Goal: Transaction & Acquisition: Purchase product/service

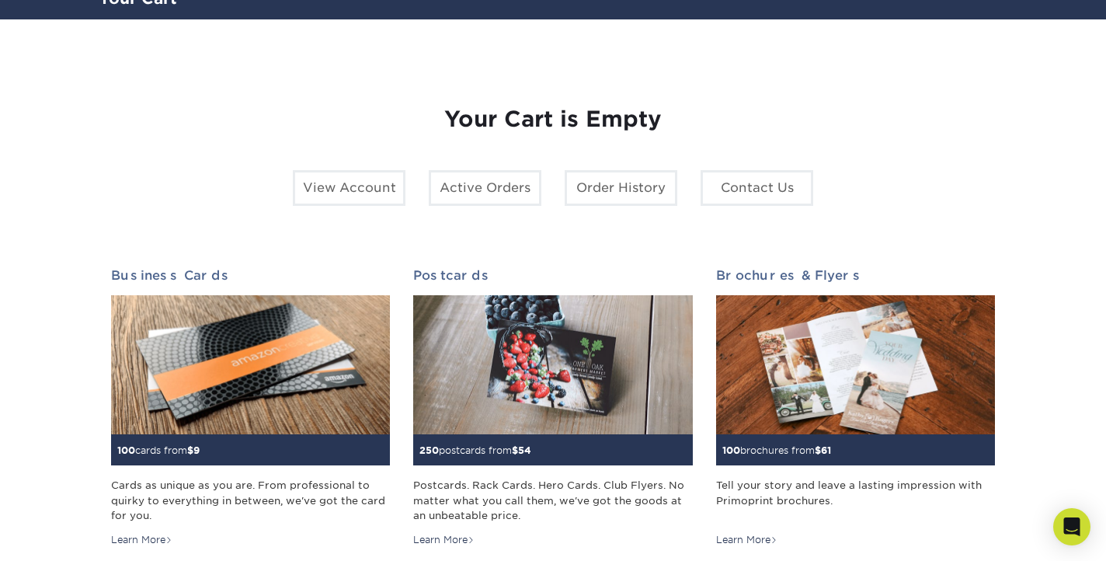
scroll to position [182, 0]
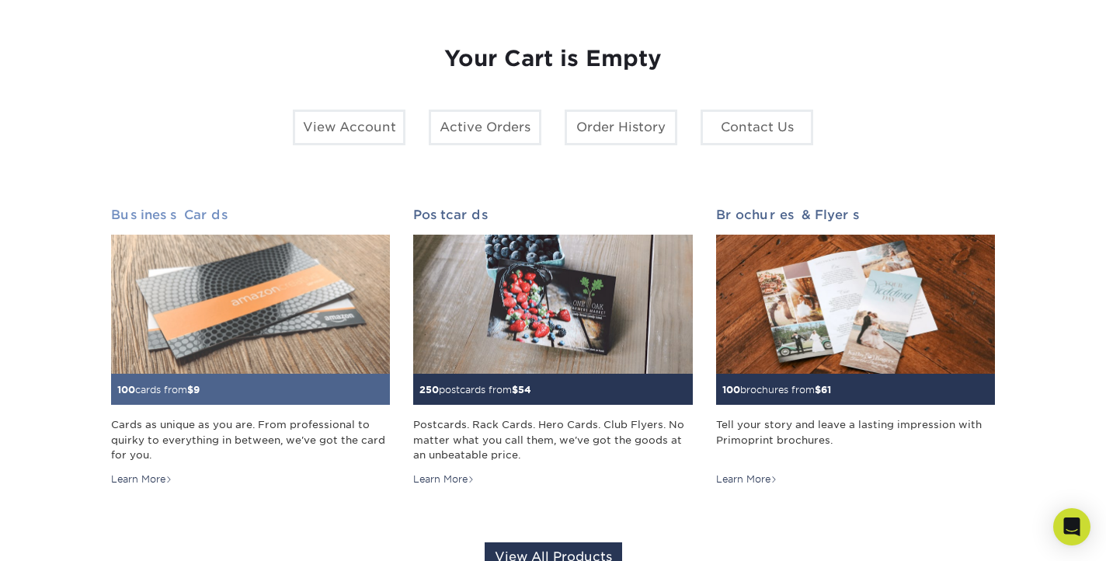
click at [183, 276] on img at bounding box center [250, 305] width 279 height 140
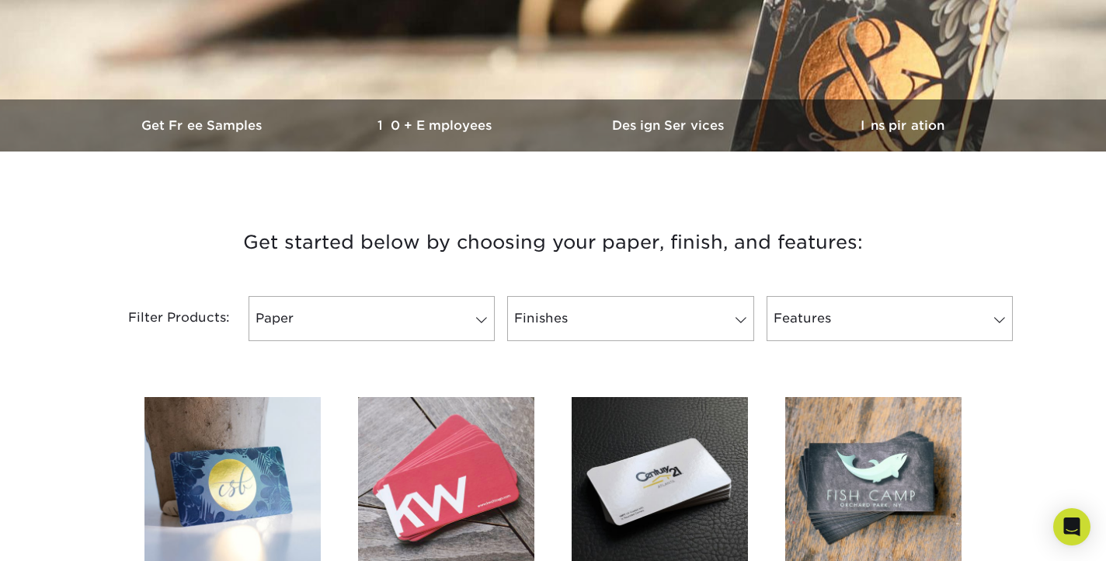
scroll to position [391, 0]
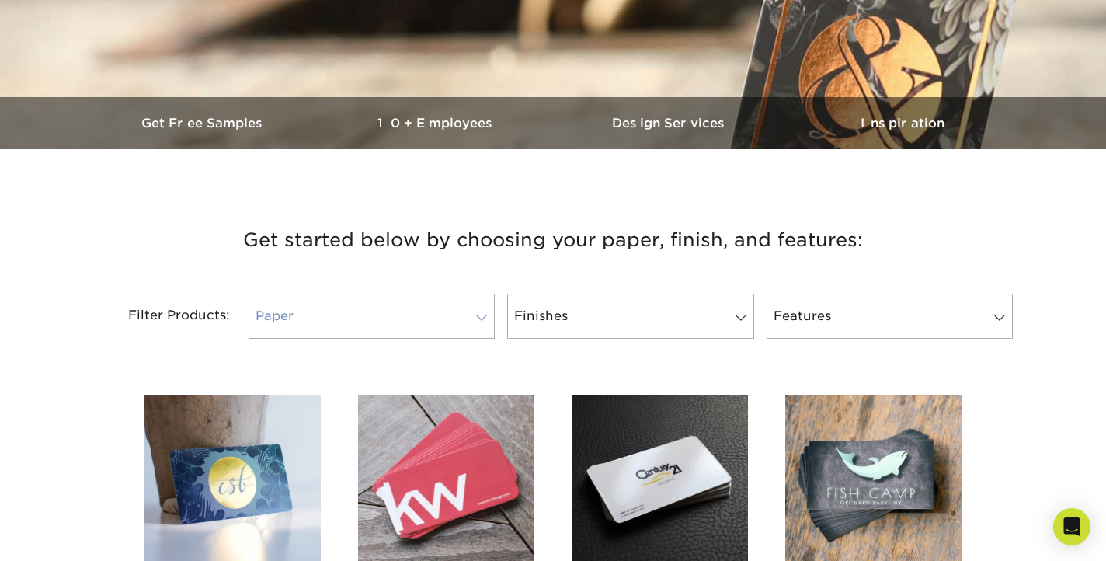
click at [426, 320] on link "Paper" at bounding box center [371, 316] width 246 height 45
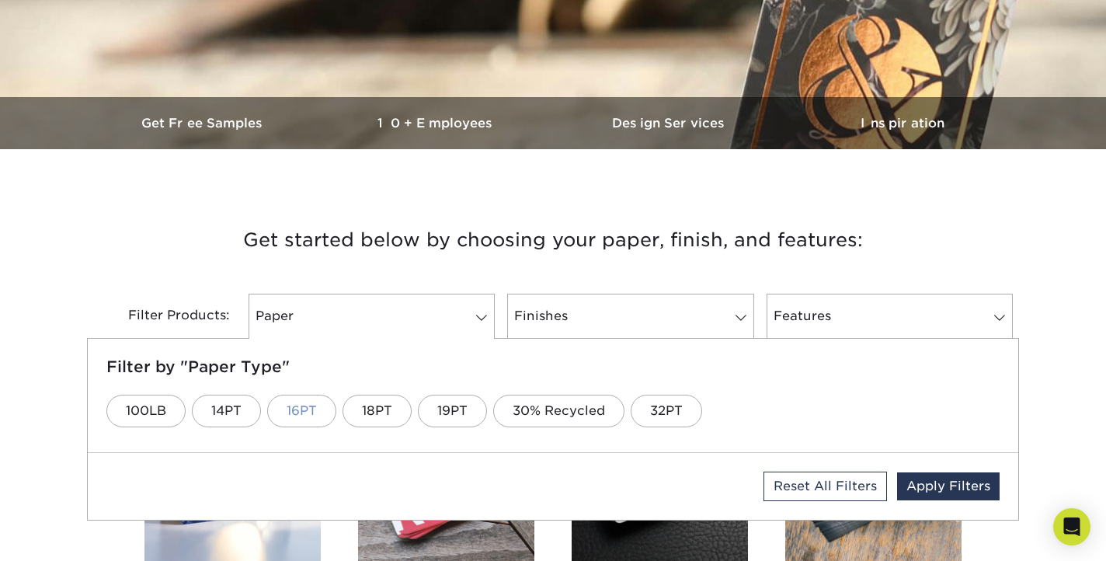
click at [302, 411] on link "16PT" at bounding box center [301, 410] width 69 height 33
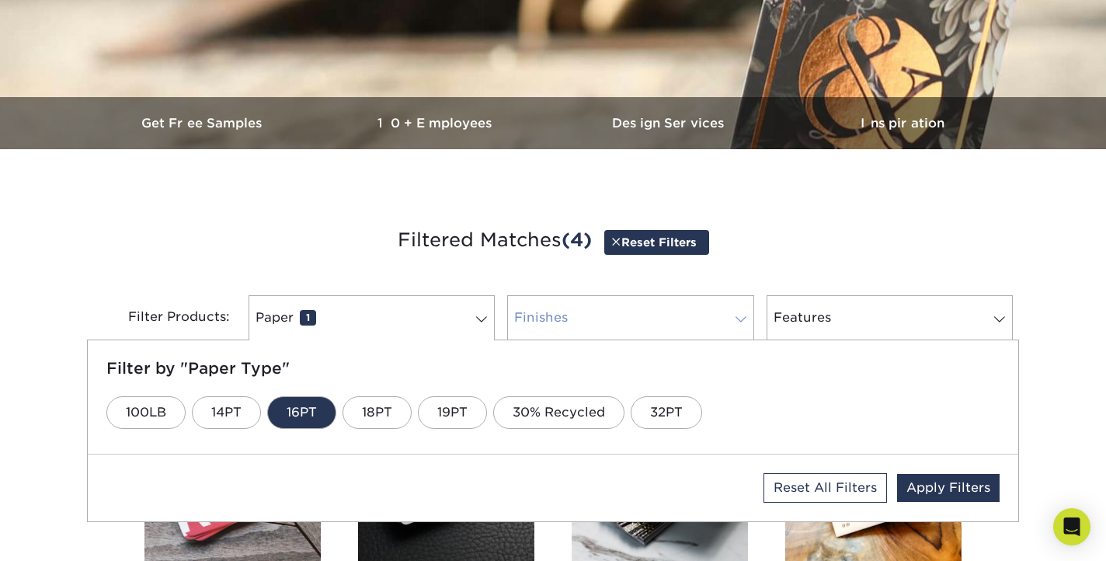
click at [627, 327] on link "Finishes 0" at bounding box center [630, 317] width 246 height 45
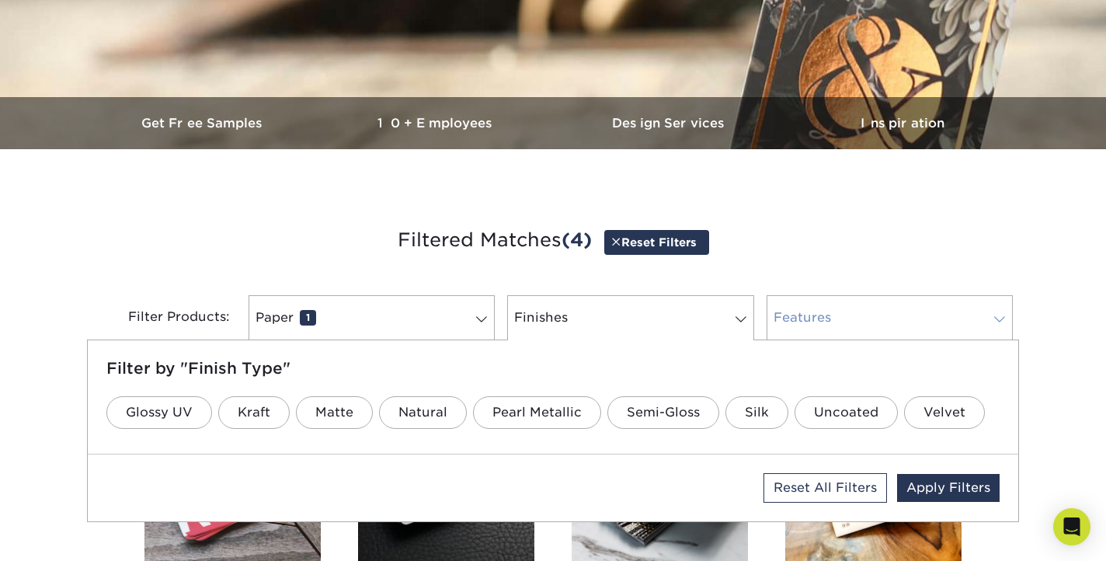
click at [854, 309] on link "Features 0" at bounding box center [889, 317] width 246 height 45
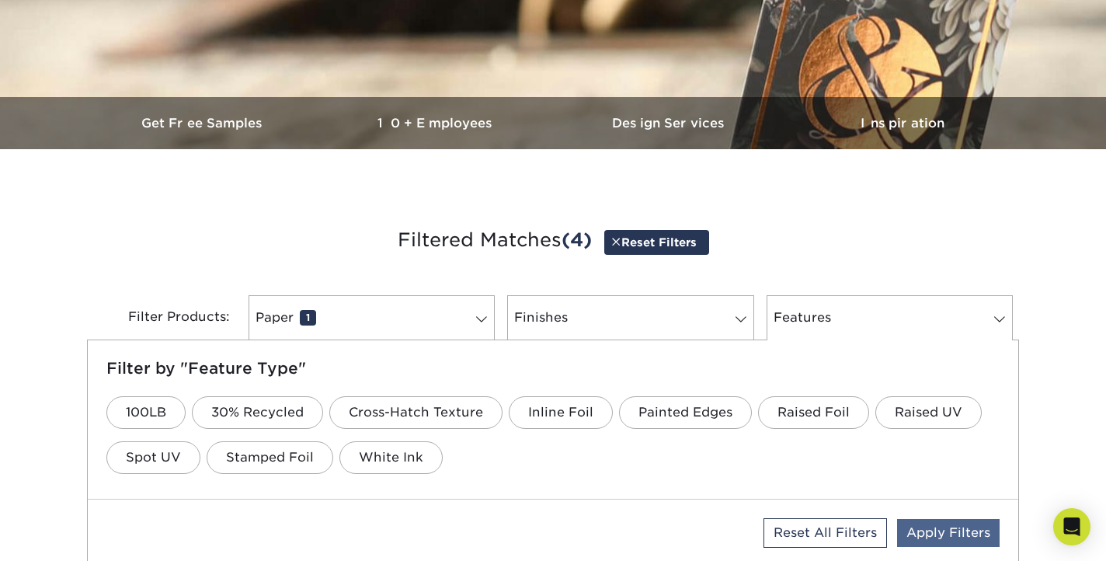
click at [940, 530] on link "Apply Filters" at bounding box center [948, 533] width 103 height 28
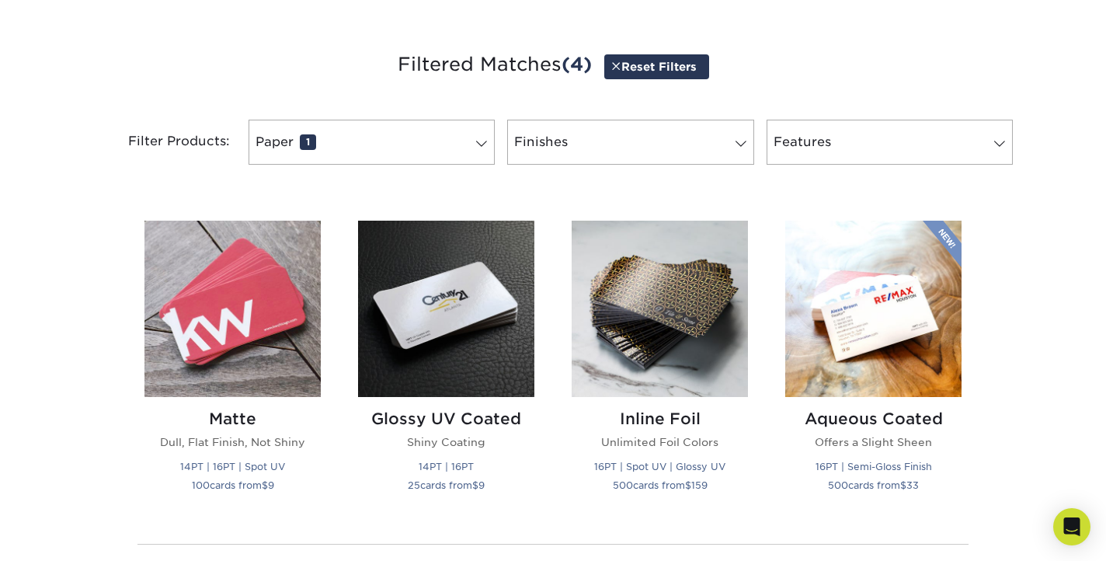
scroll to position [565, 0]
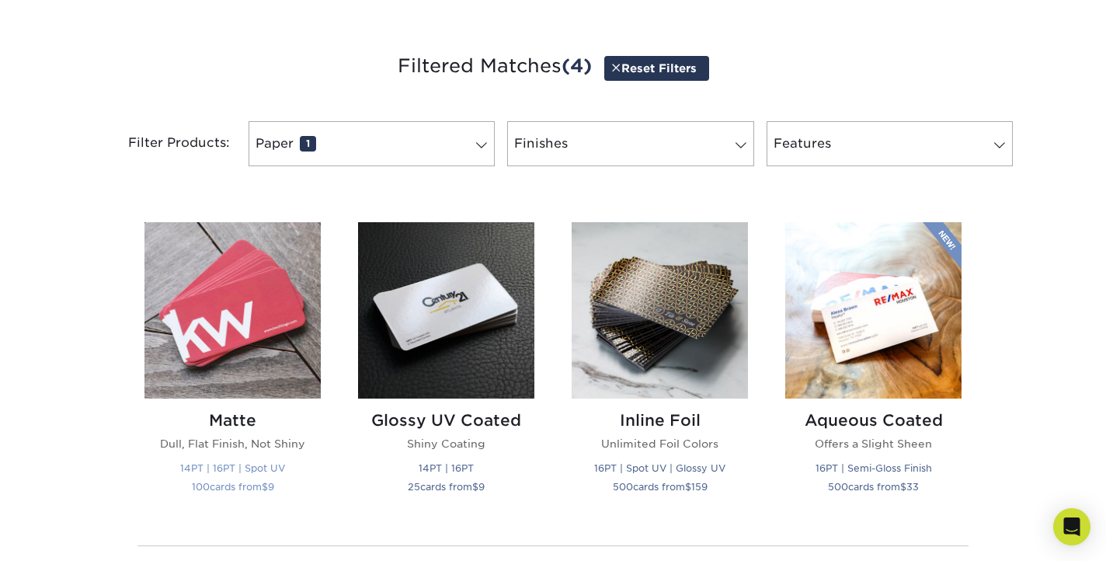
click at [274, 316] on img at bounding box center [232, 310] width 176 height 176
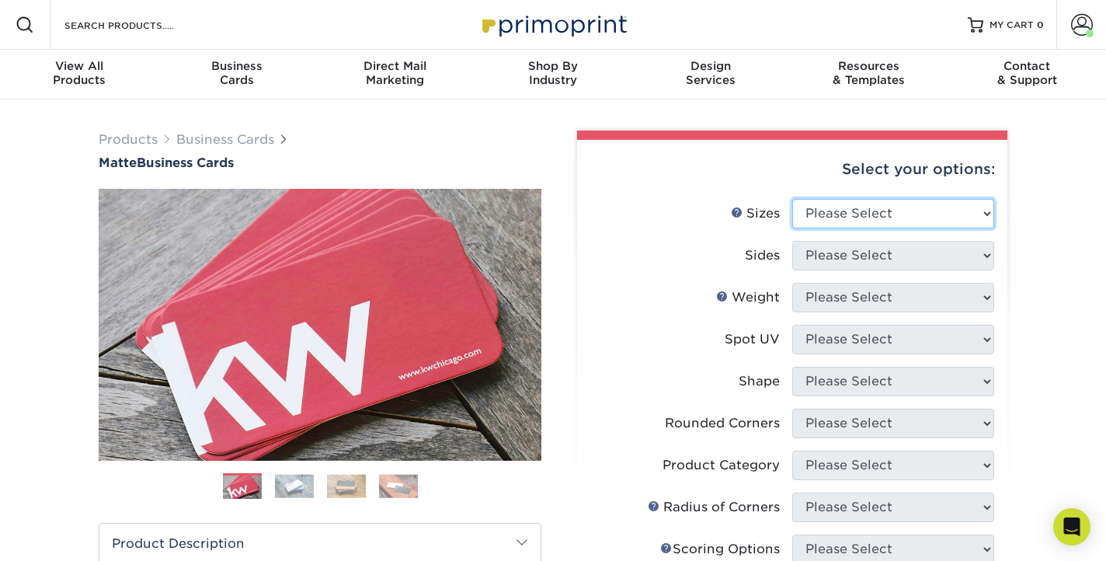
select select "2.00x3.50"
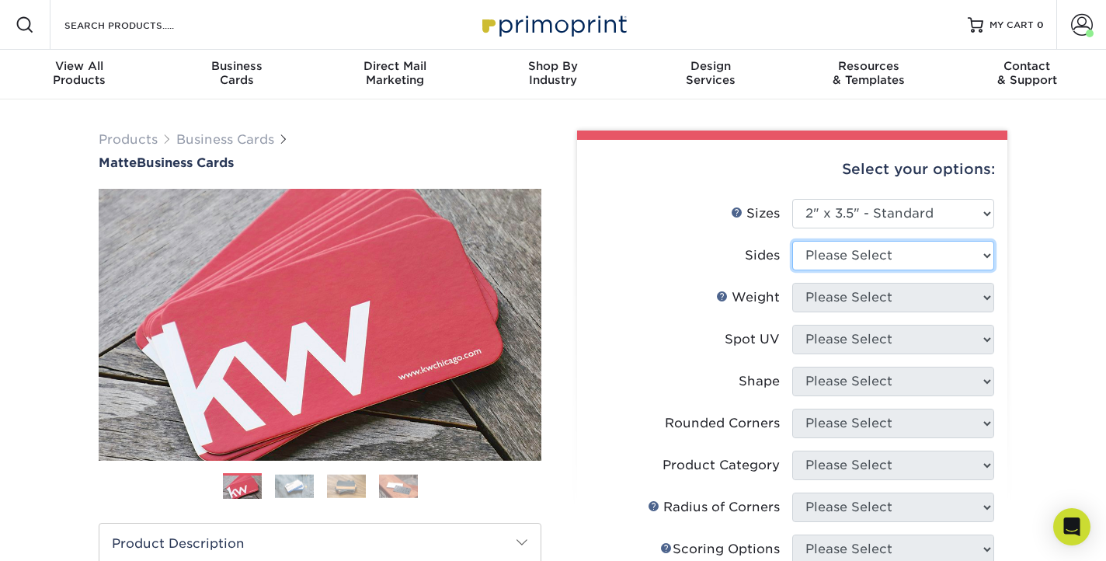
select select "13abbda7-1d64-4f25-8bb2-c179b224825d"
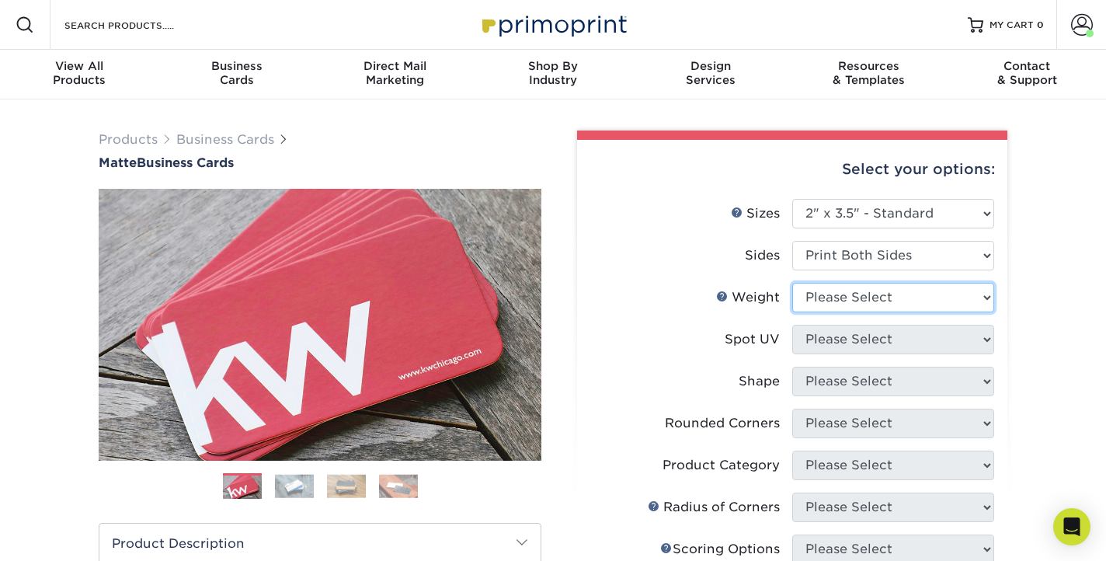
select select "16PT"
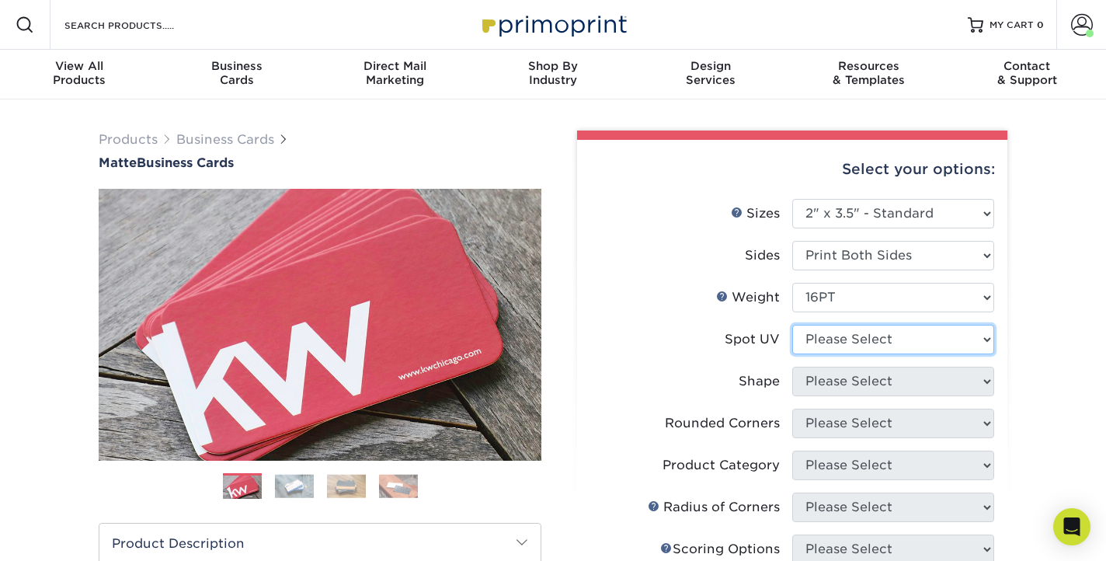
select select "3"
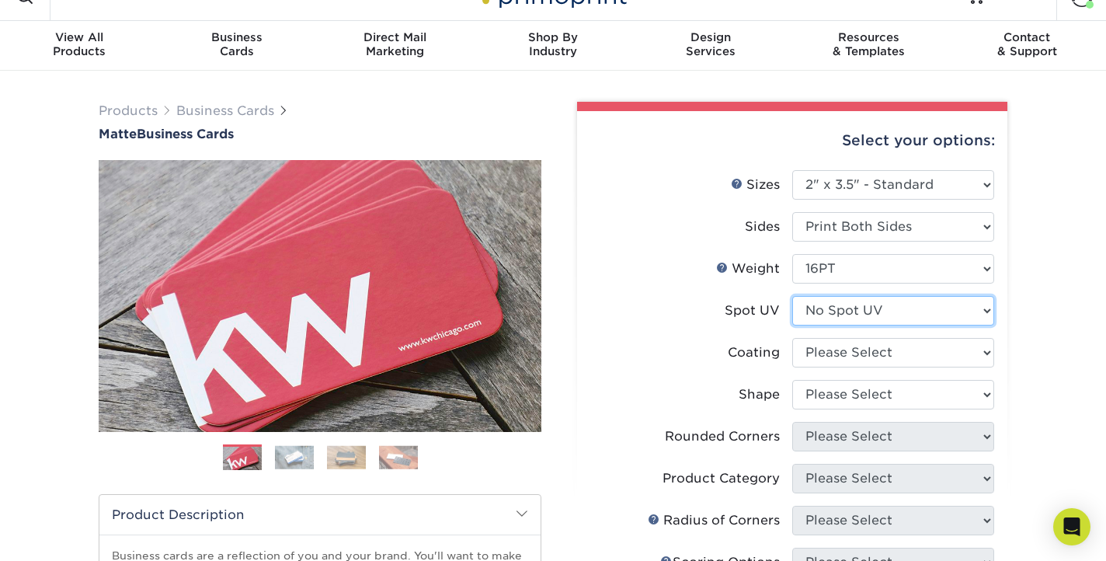
scroll to position [34, 0]
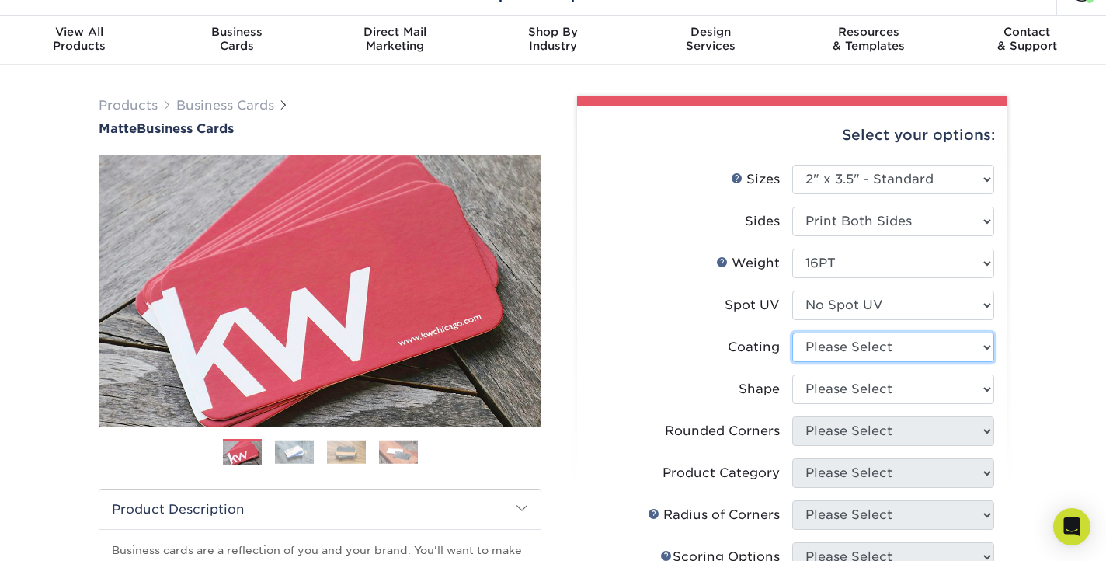
select select "121bb7b5-3b4d-429f-bd8d-bbf80e953313"
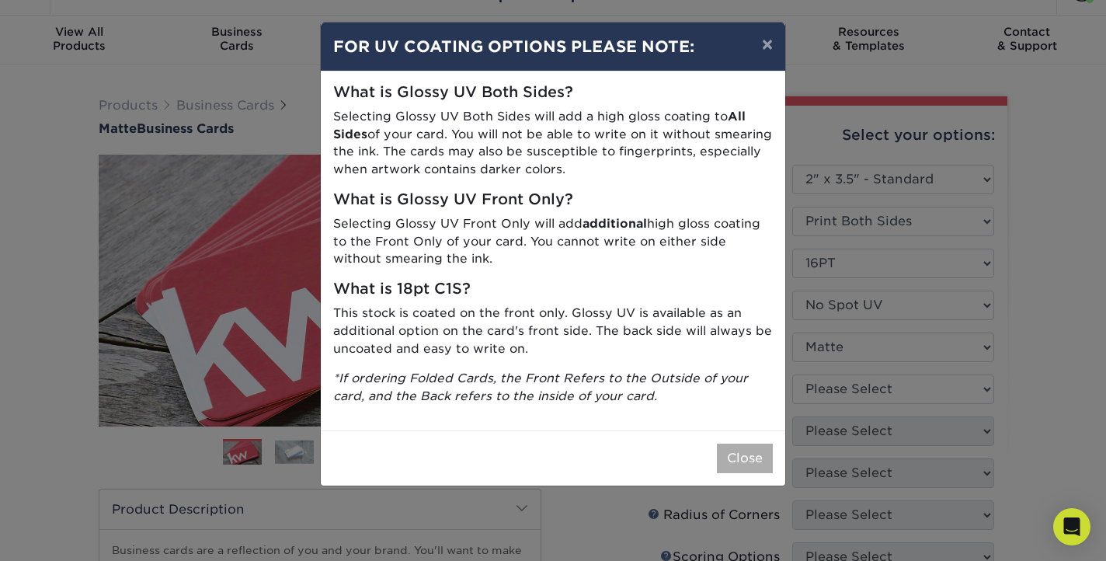
click at [740, 450] on button "Close" at bounding box center [745, 458] width 56 height 30
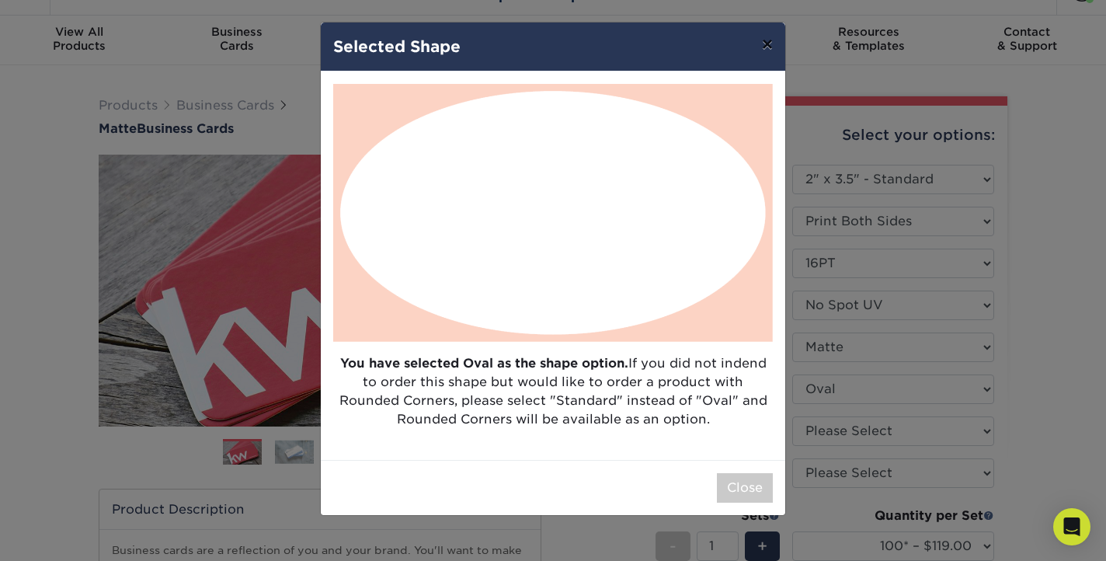
click at [763, 47] on button "×" at bounding box center [767, 44] width 36 height 43
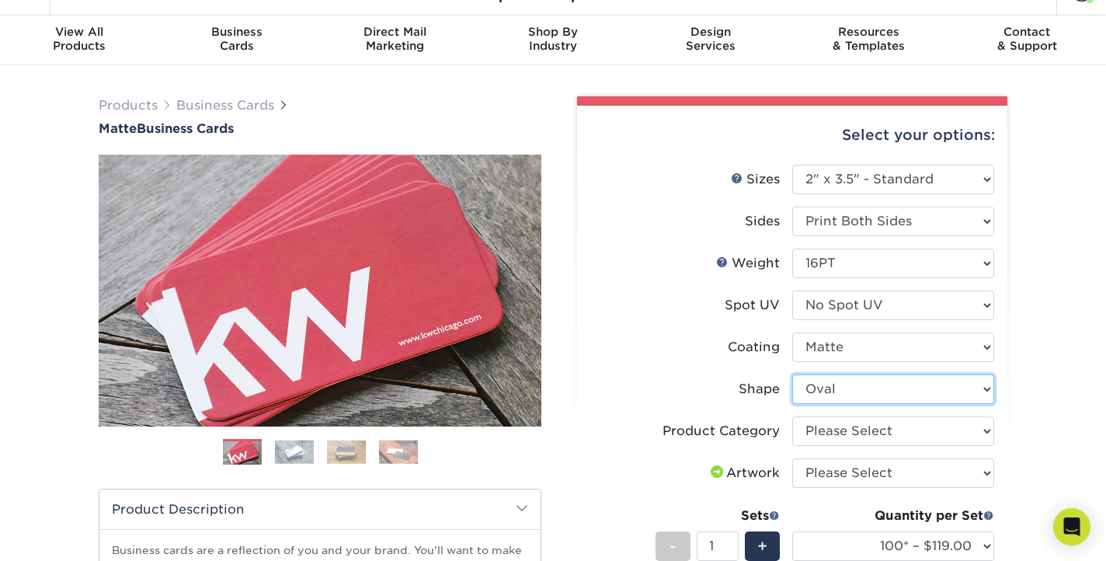
select select "standard"
select select
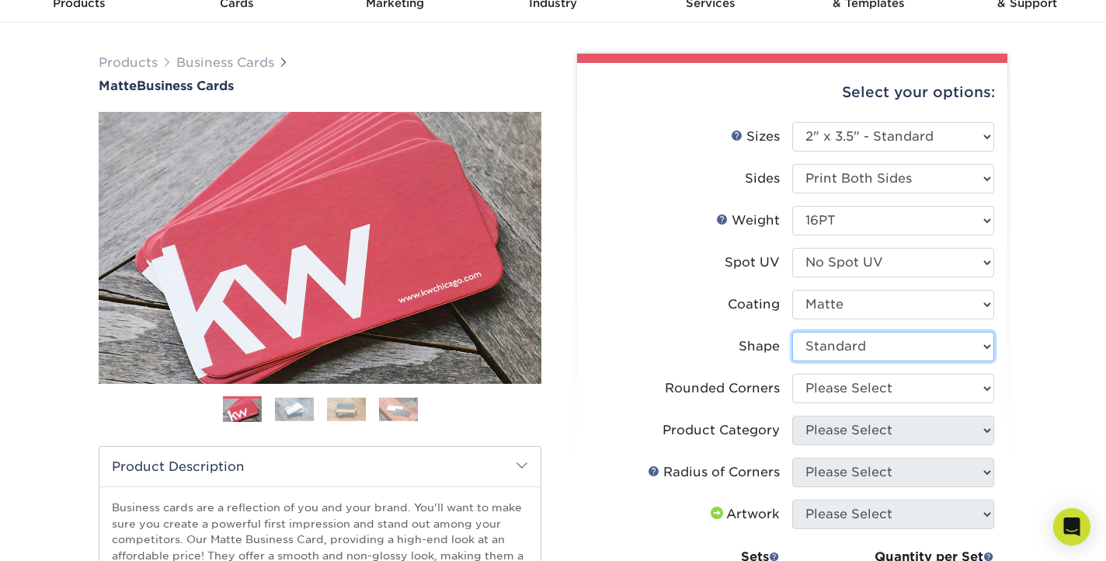
scroll to position [77, 0]
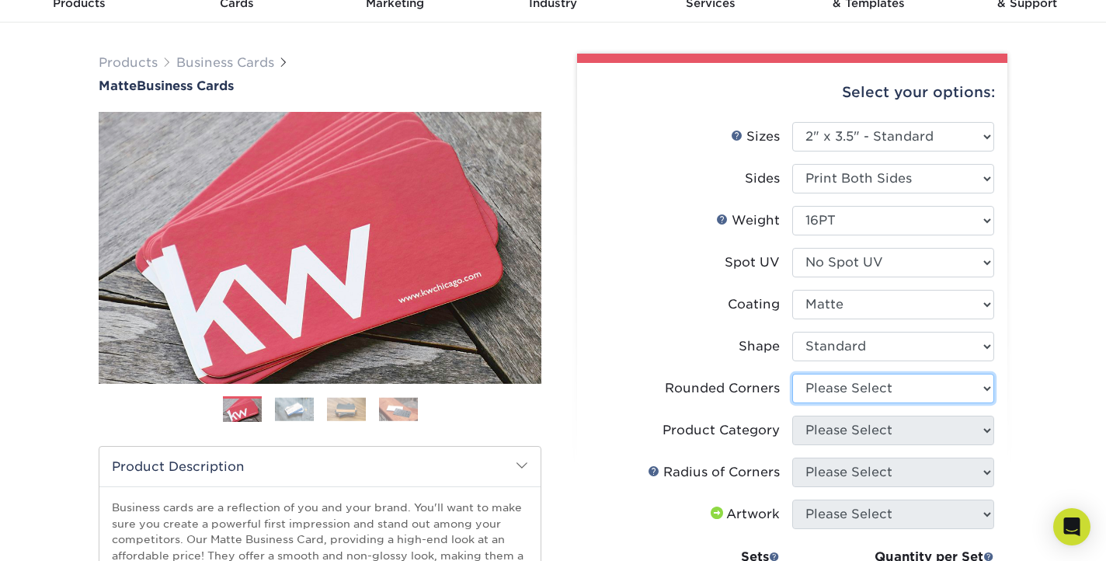
select select "7672df9e-0e0a-464d-8e1f-920c575e4da3"
select select "-1"
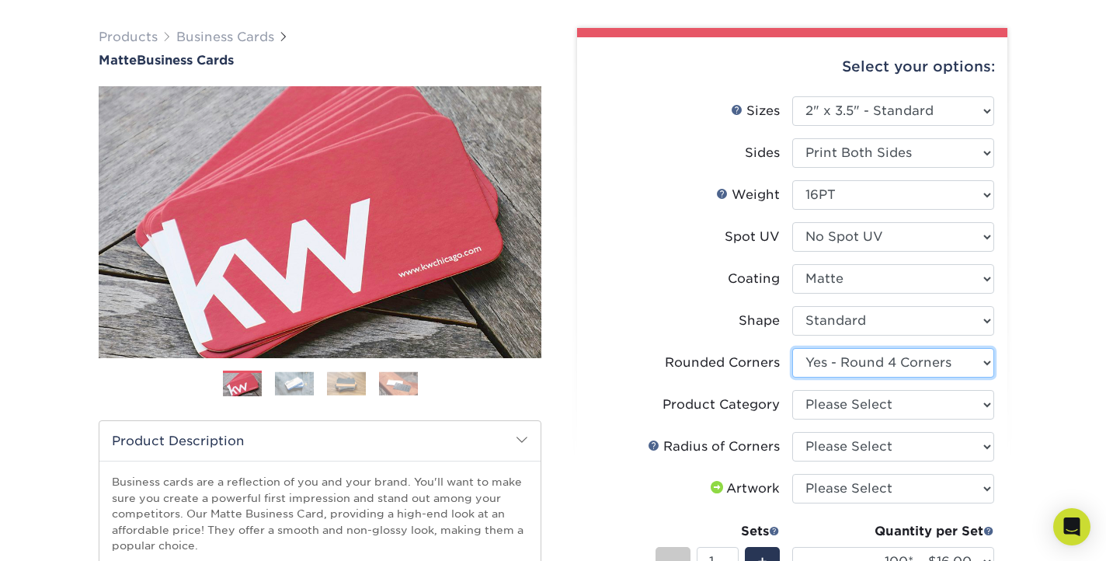
scroll to position [105, 0]
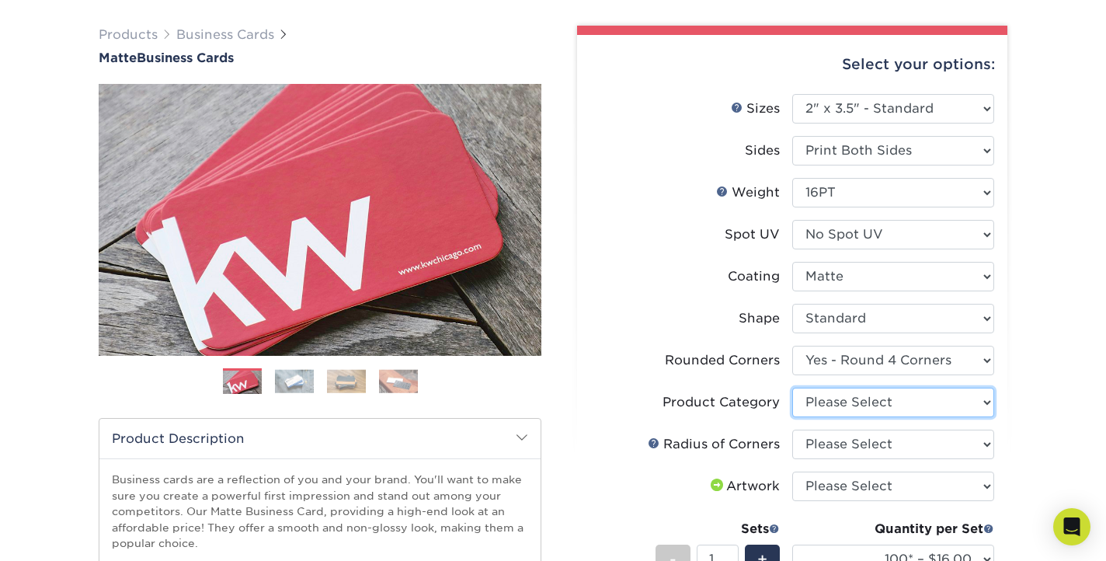
select select "3b5148f1-0588-4f88-a218-97bcfdce65c1"
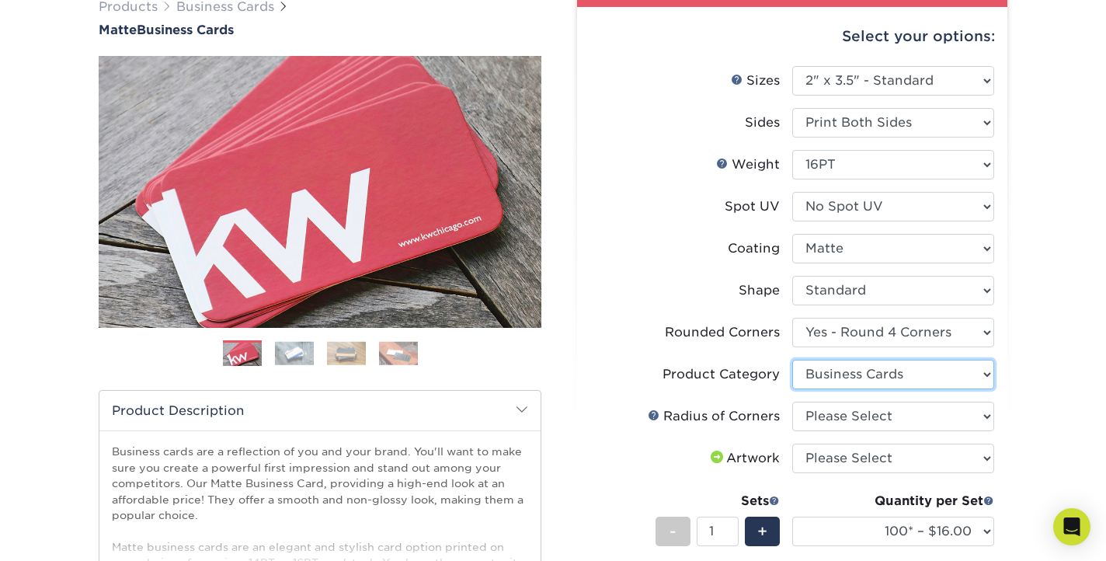
scroll to position [160, 0]
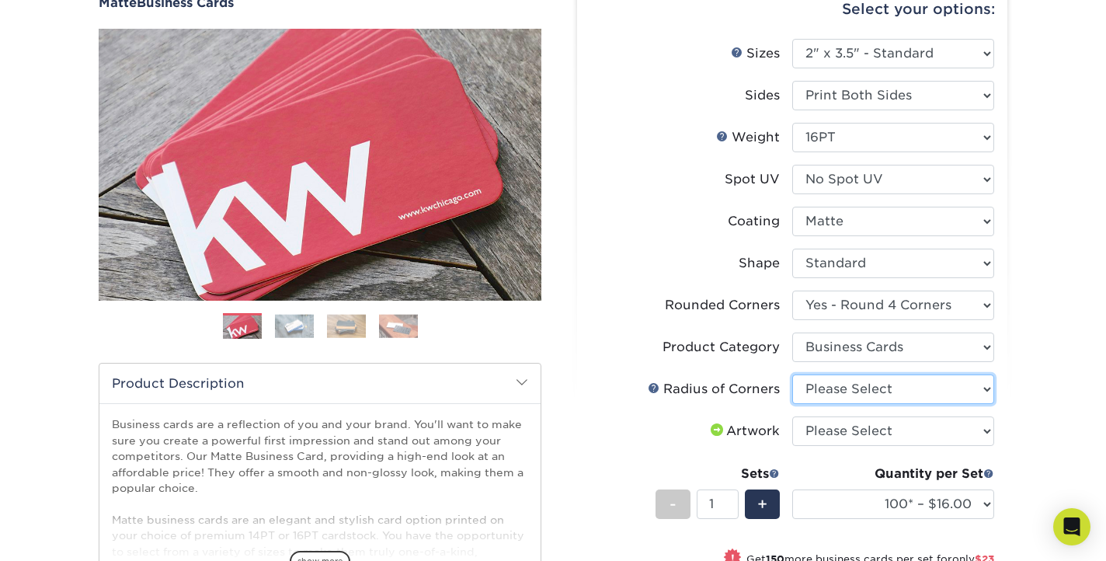
select select "589680c7-ee9a-431b-9d12-d7aeb1386a97"
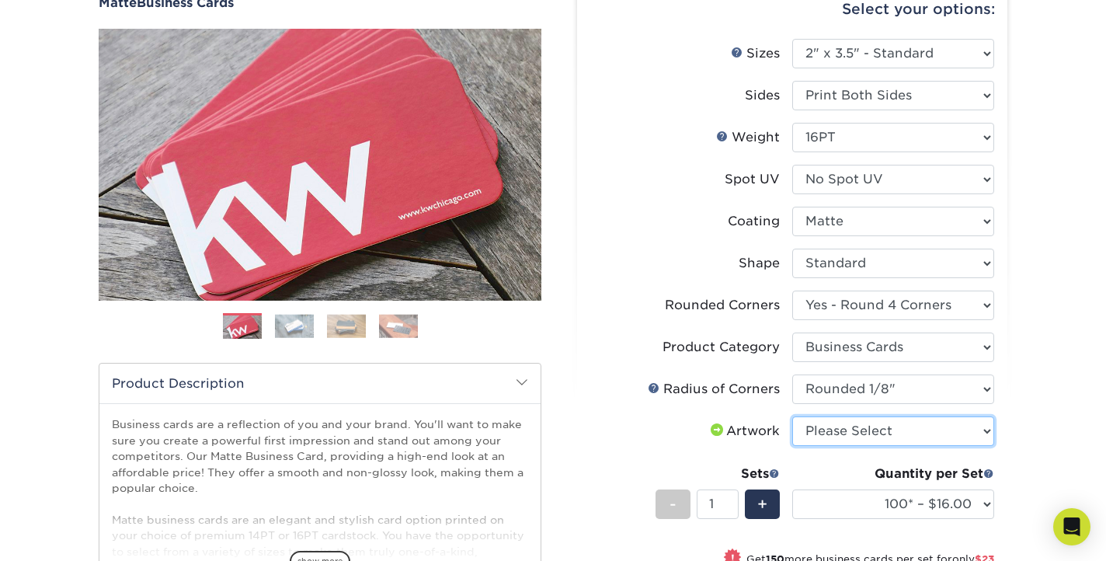
select select "upload"
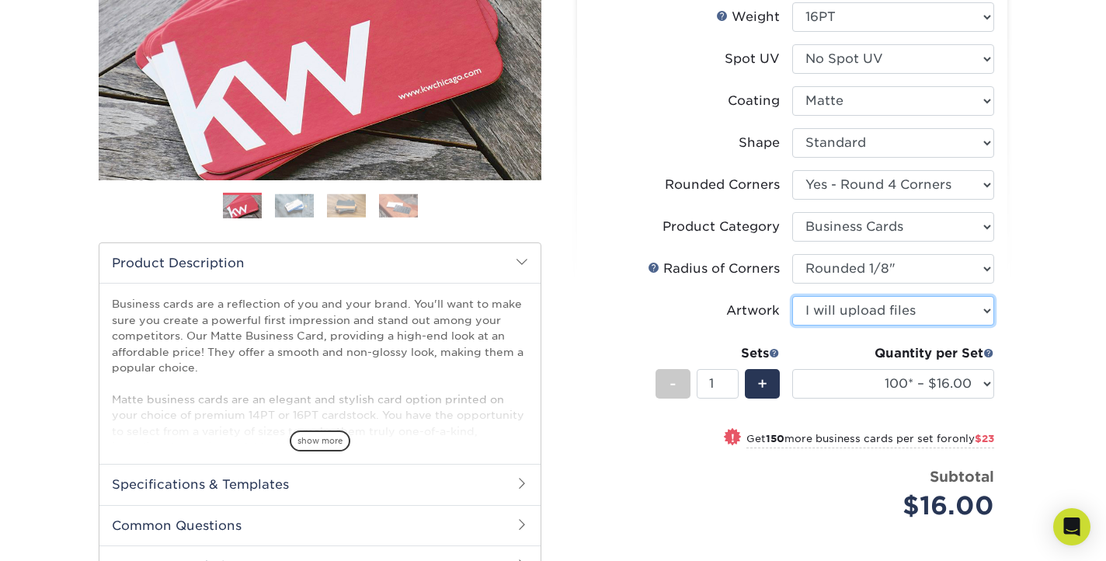
scroll to position [284, 0]
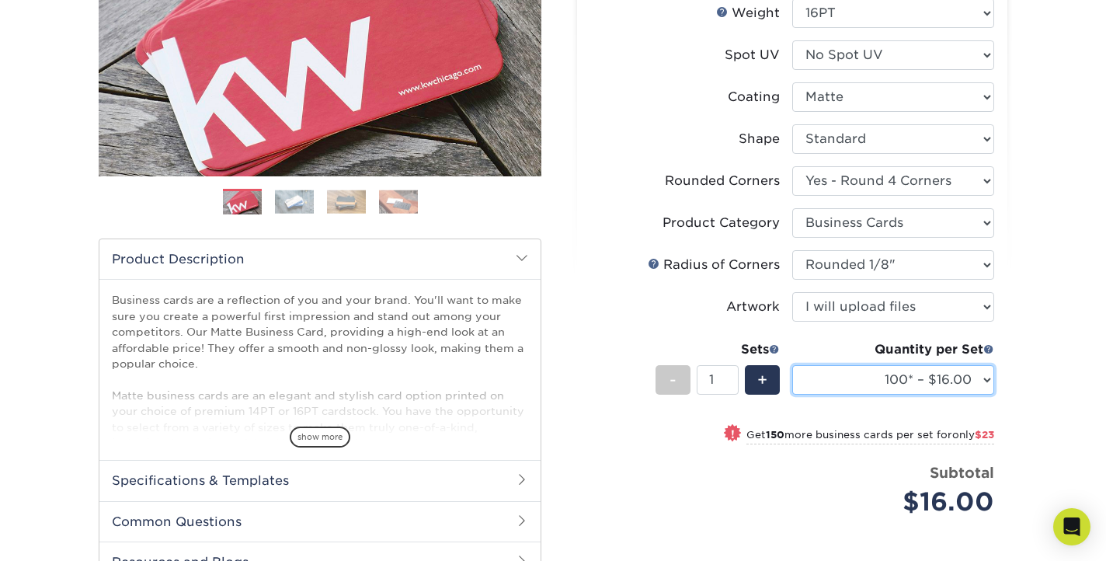
select select "250* – $39.00"
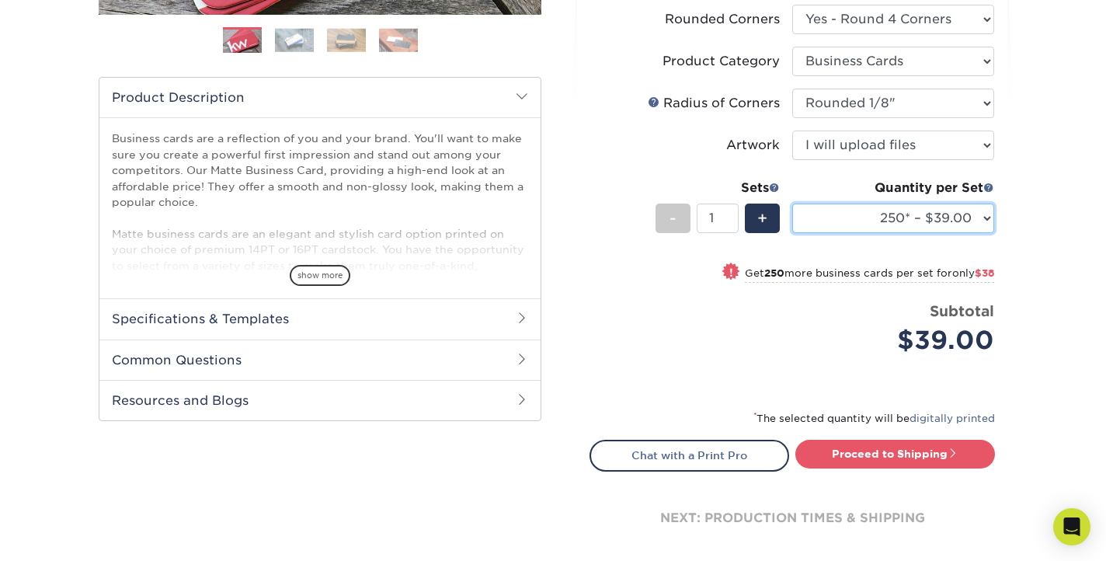
scroll to position [447, 0]
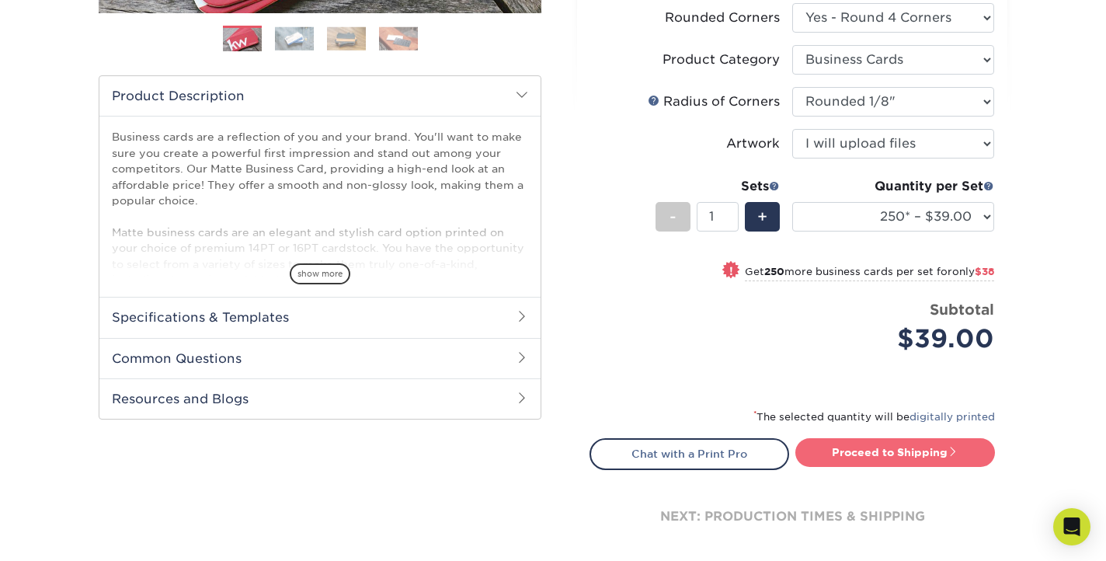
click at [890, 455] on link "Proceed to Shipping" at bounding box center [895, 452] width 200 height 28
type input "Set 1"
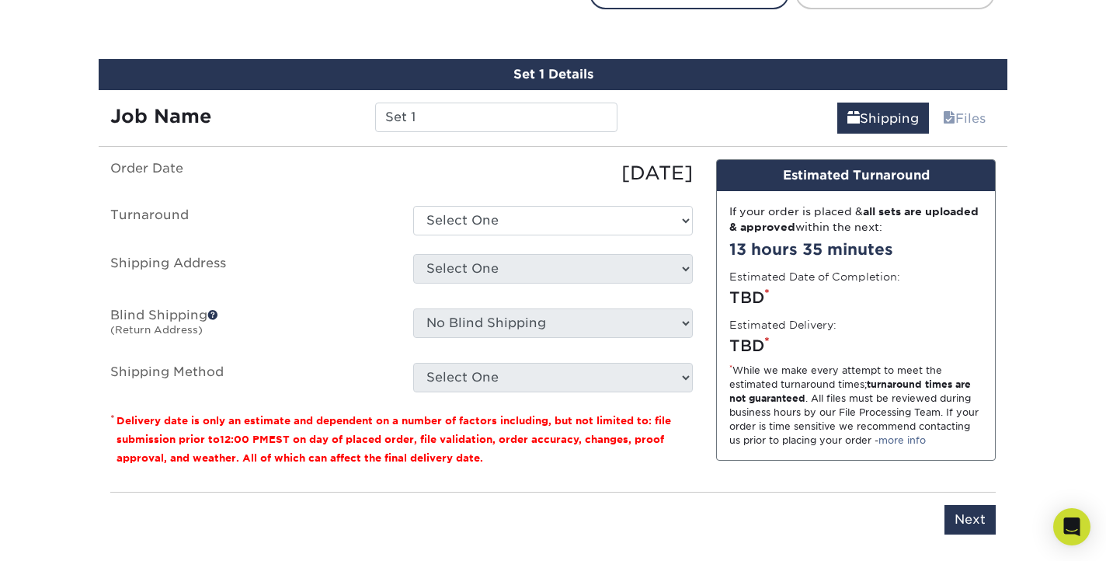
scroll to position [926, 0]
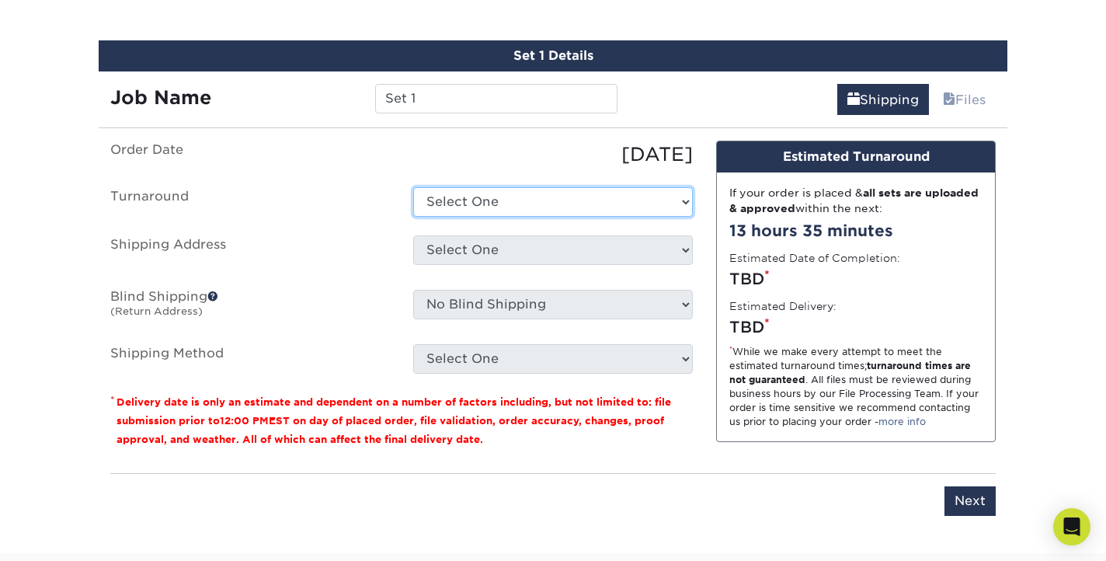
select select "4fbc2a82-edda-4a59-863f-72b731eb7375"
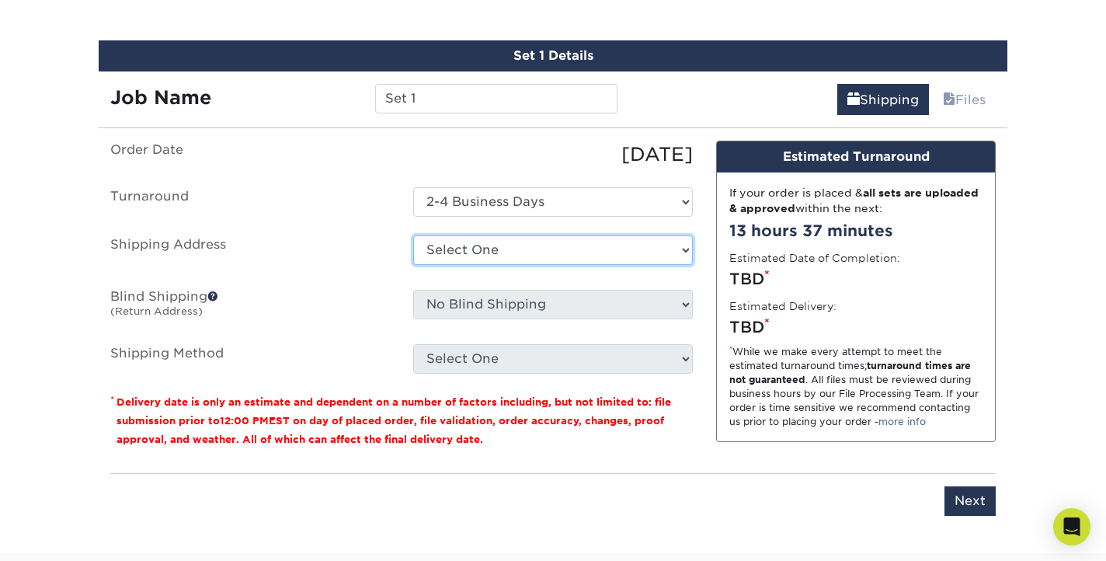
select select "137768"
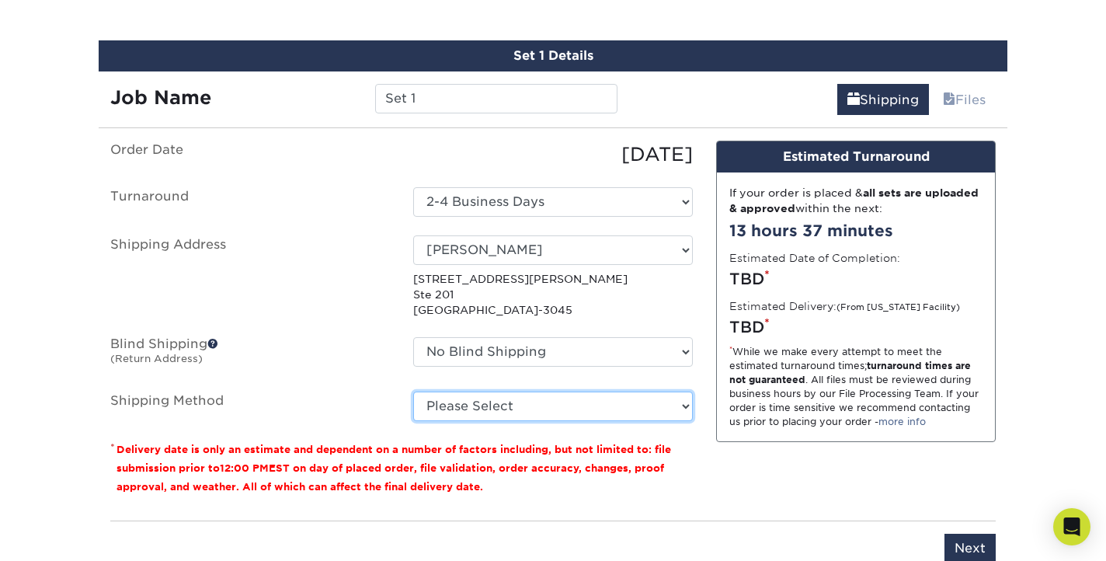
select select "03"
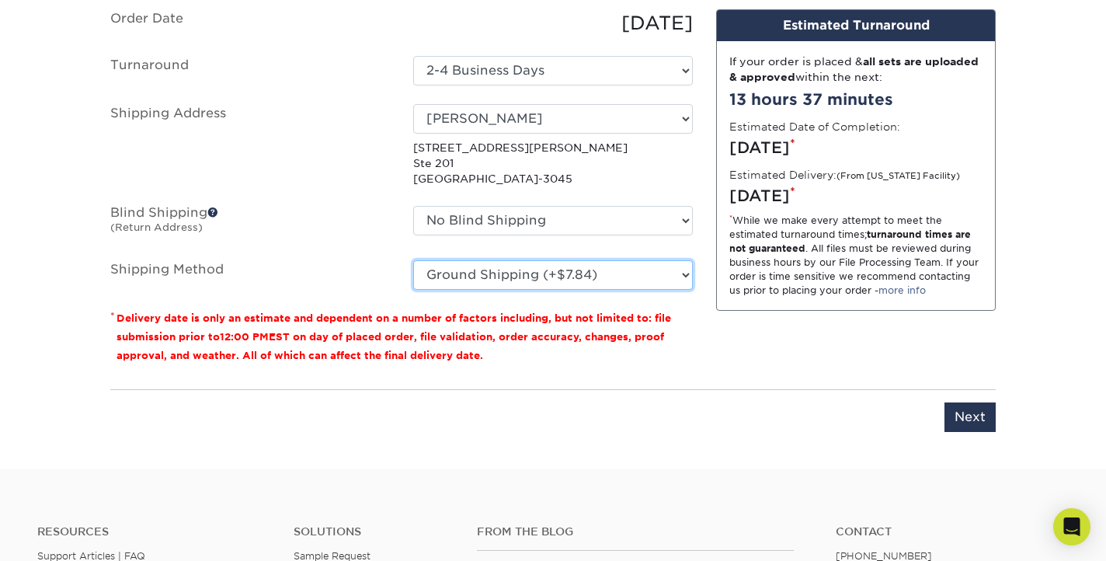
scroll to position [1091, 0]
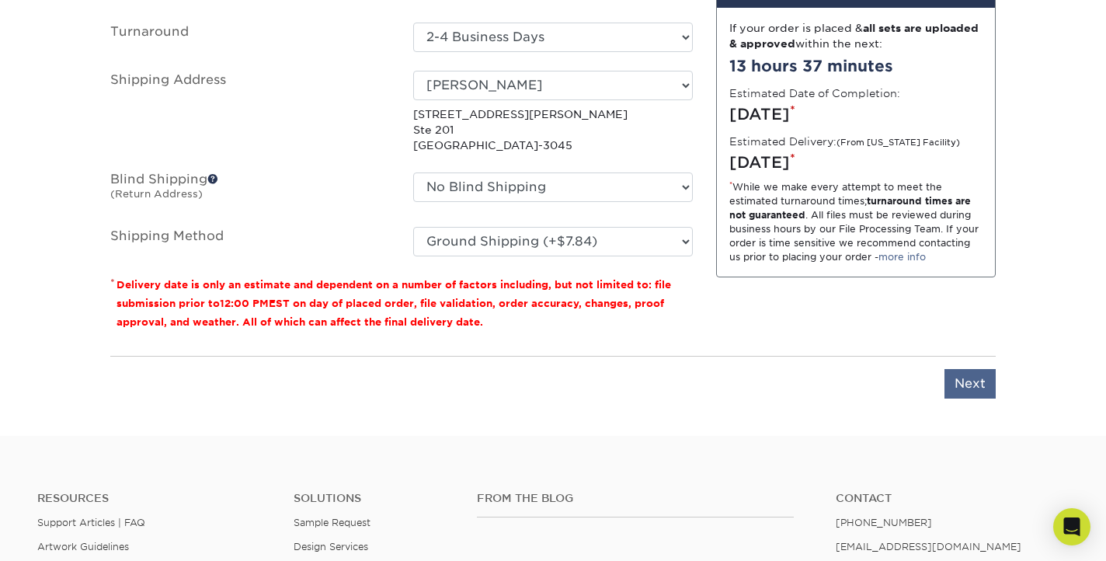
click at [970, 387] on input "Next" at bounding box center [969, 384] width 51 height 30
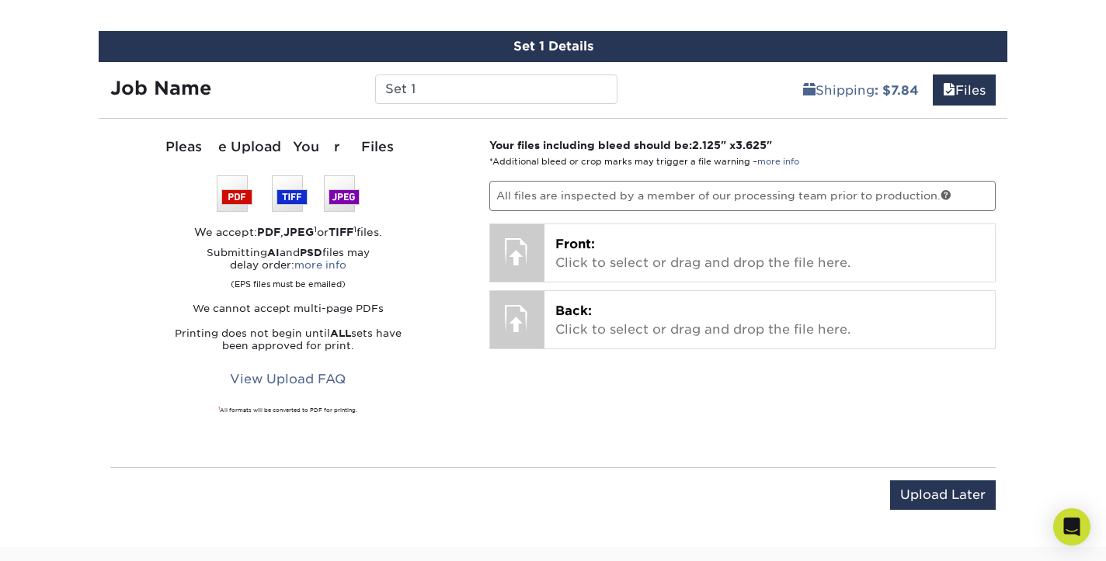
scroll to position [936, 0]
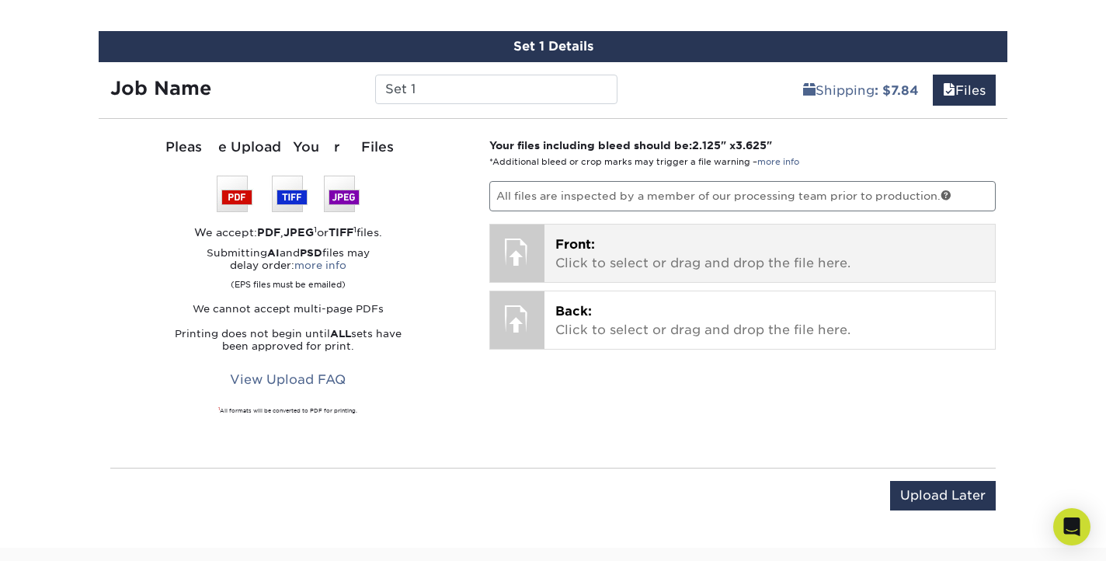
click at [662, 255] on p "Front: Click to select or drag and drop the file here." at bounding box center [769, 253] width 429 height 37
click at [590, 256] on p "Front: Click to select or drag and drop the file here." at bounding box center [769, 253] width 429 height 37
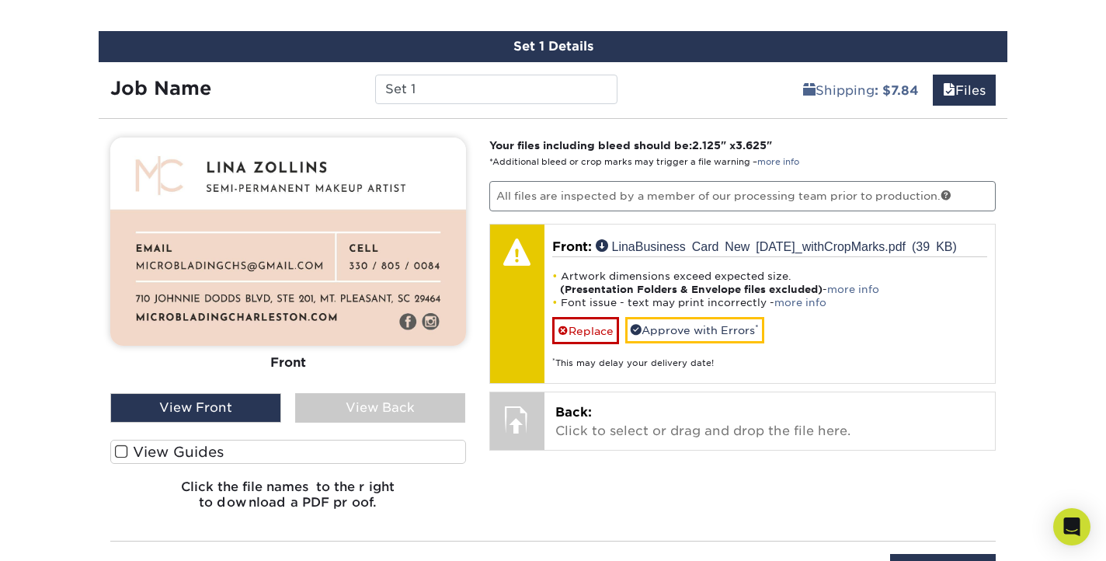
click at [116, 453] on span at bounding box center [121, 451] width 13 height 15
click at [0, 0] on input "View Guides" at bounding box center [0, 0] width 0 height 0
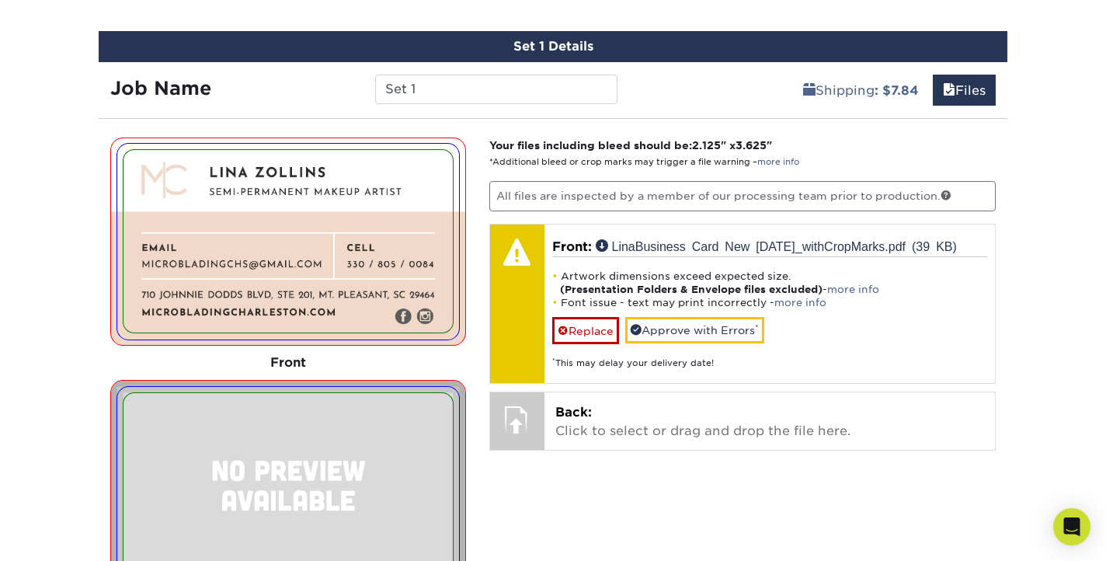
click at [72, 367] on div "Products Business Cards Matte Business Cards Previous Next 100 $ 9" at bounding box center [553, 13] width 1106 height 1698
click at [407, 362] on div "Front" at bounding box center [288, 363] width 356 height 34
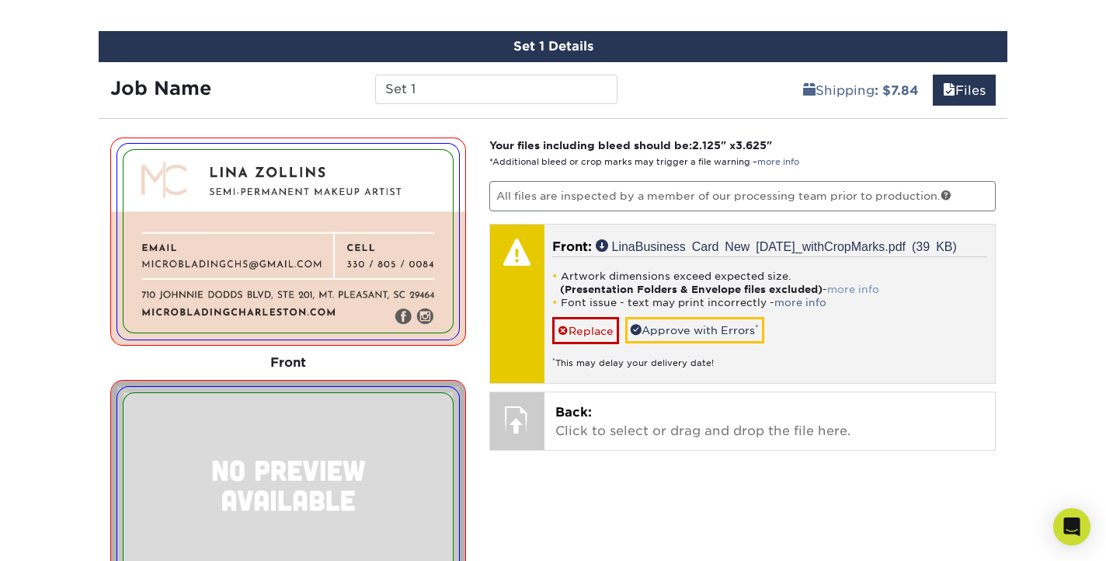
click at [873, 285] on link "more info" at bounding box center [853, 289] width 52 height 12
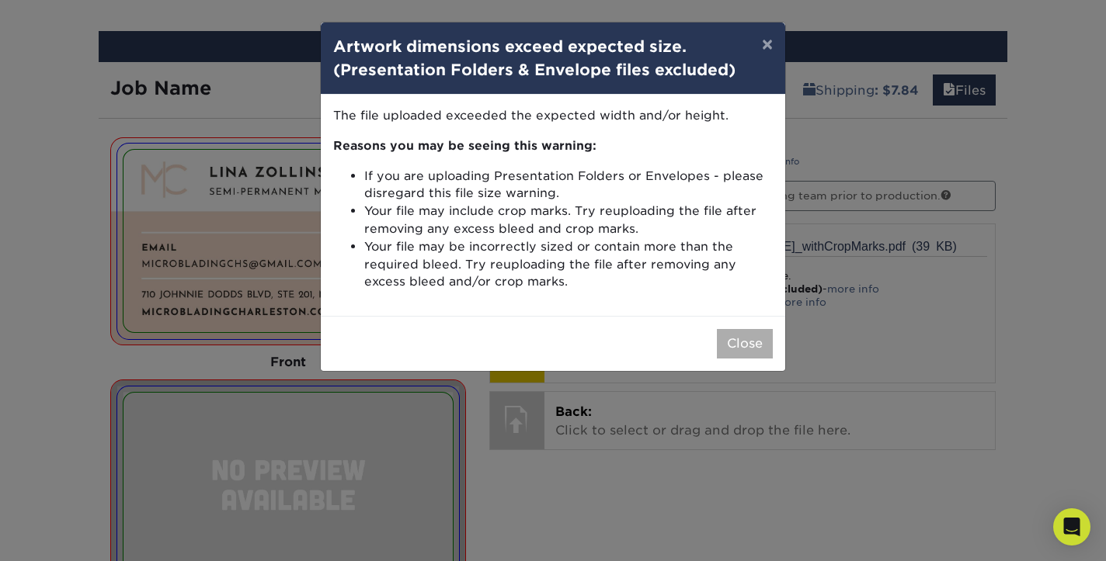
click at [749, 348] on button "Close" at bounding box center [745, 344] width 56 height 30
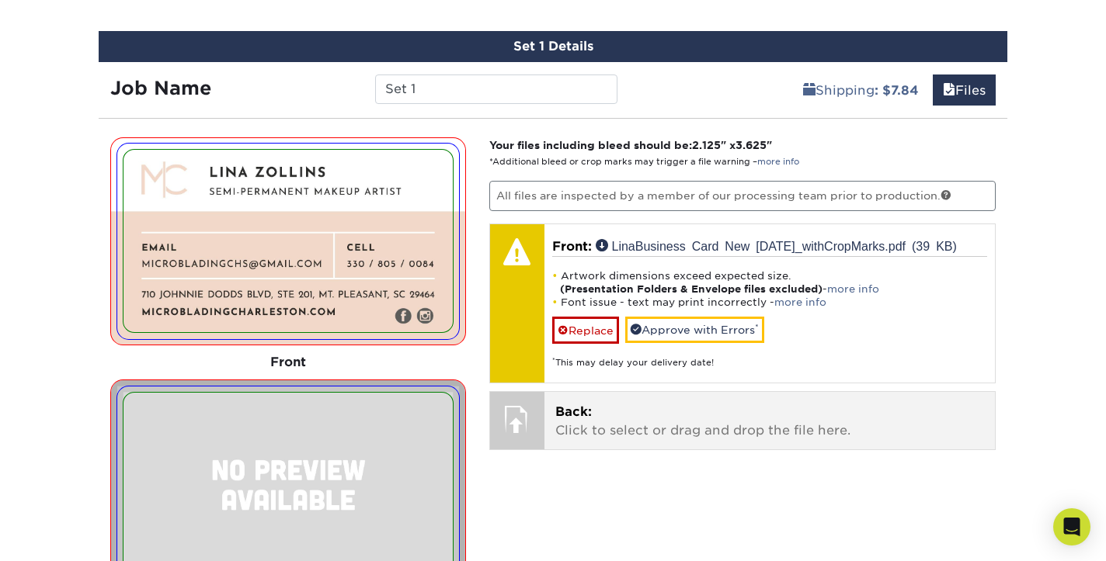
click at [629, 410] on p "Back: Click to select or drag and drop the file here." at bounding box center [769, 421] width 429 height 37
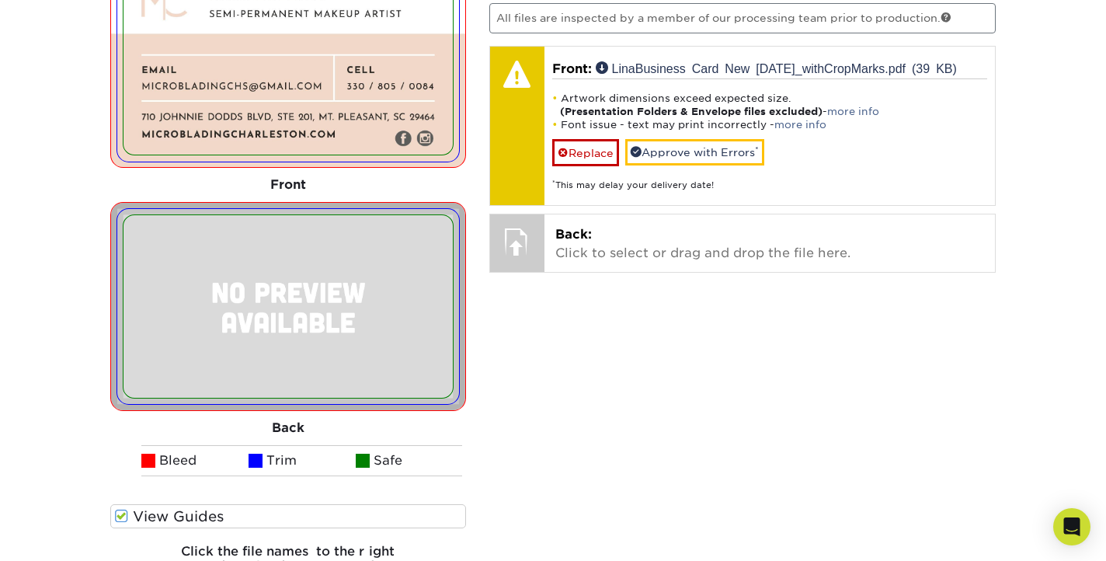
scroll to position [1120, 0]
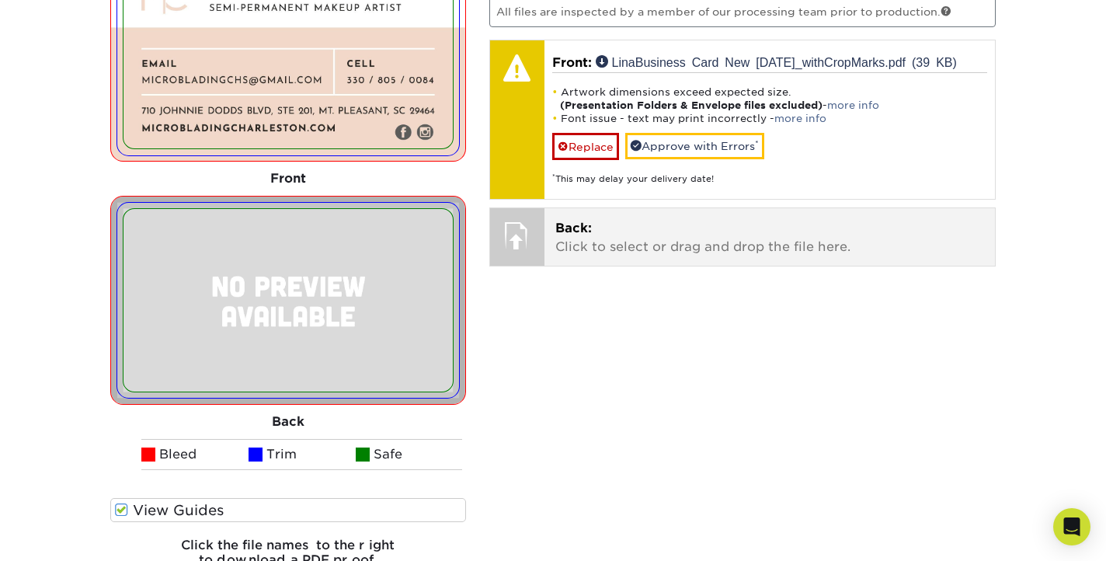
click at [586, 245] on p "Back: Click to select or drag and drop the file here." at bounding box center [769, 237] width 429 height 37
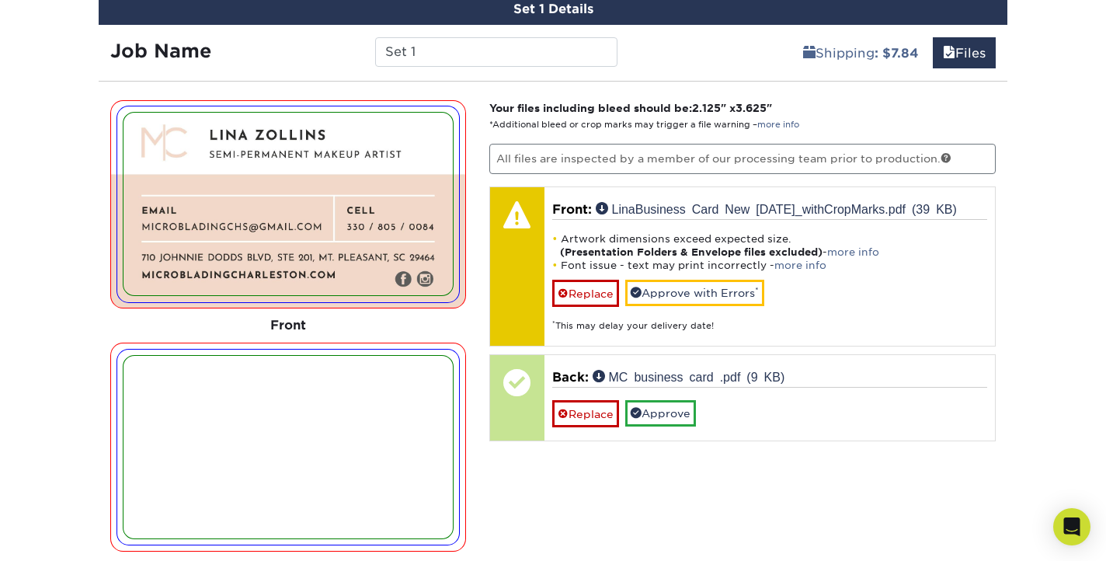
scroll to position [970, 0]
